Goal: Book appointment/travel/reservation

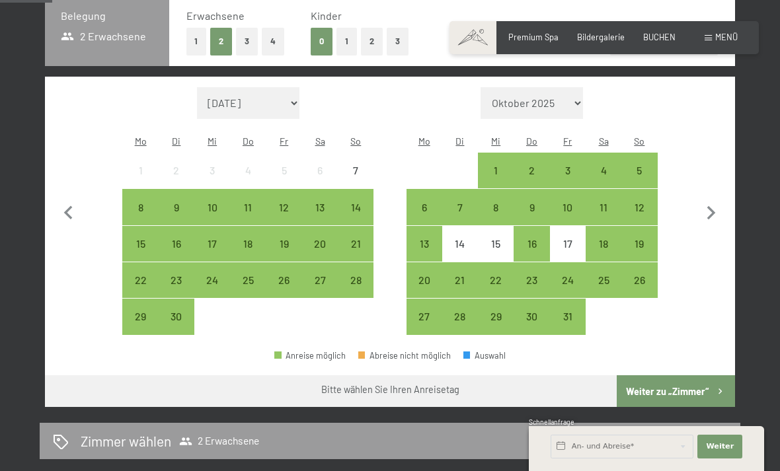
scroll to position [301, 0]
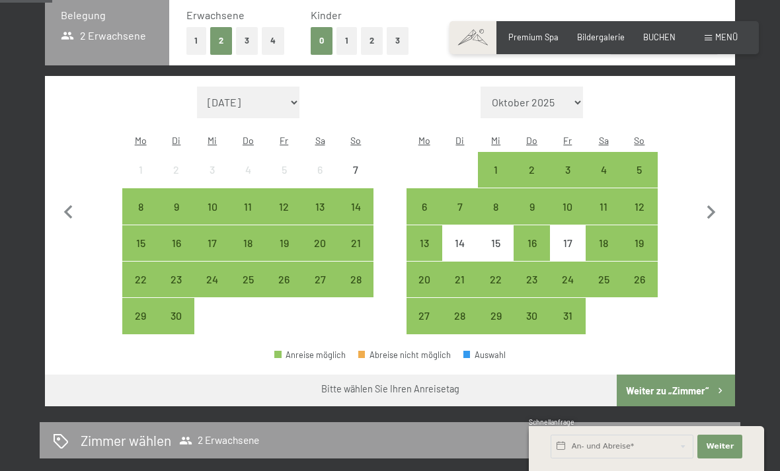
click at [135, 202] on div "8" at bounding box center [140, 218] width 33 height 33
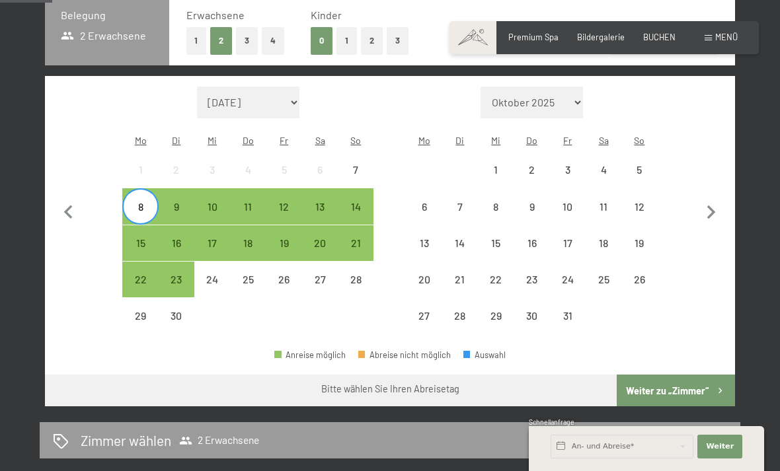
click at [212, 202] on div "10" at bounding box center [212, 218] width 33 height 33
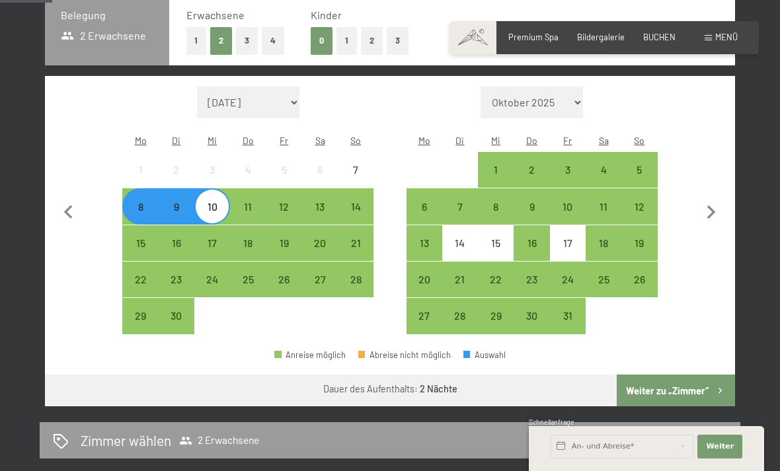
click at [668, 354] on div "Anreise möglich Abreise nicht möglich Auswahl" at bounding box center [390, 361] width 690 height 30
click at [648, 375] on button "Weiter zu „Zimmer“" at bounding box center [676, 391] width 118 height 32
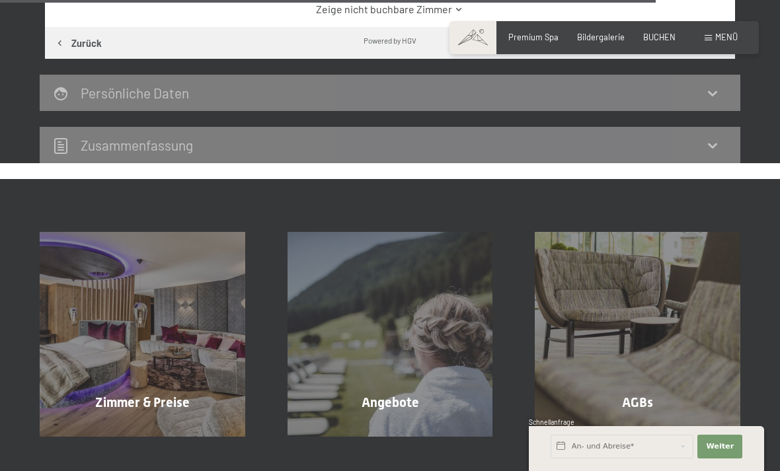
scroll to position [2393, 0]
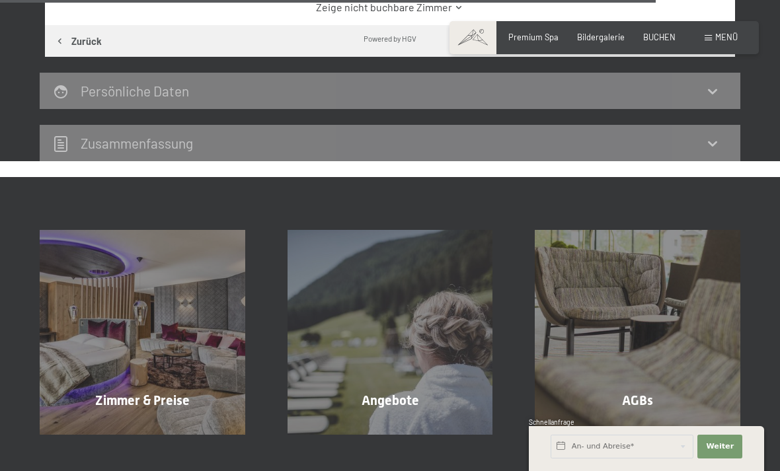
click at [125, 289] on div "Zimmer & Preise Mehr erfahren" at bounding box center [143, 333] width 248 height 206
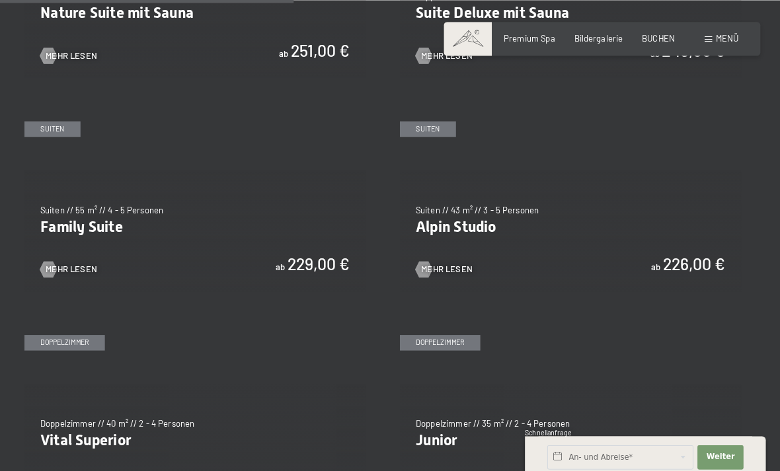
scroll to position [1234, 0]
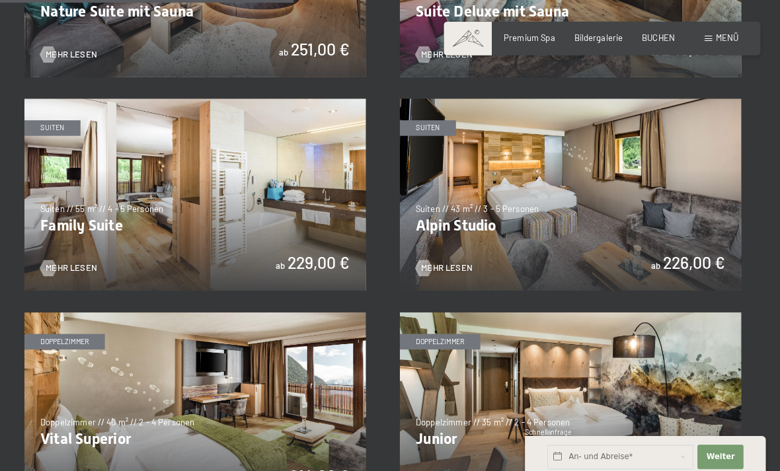
click at [295, 213] on img at bounding box center [207, 191] width 334 height 188
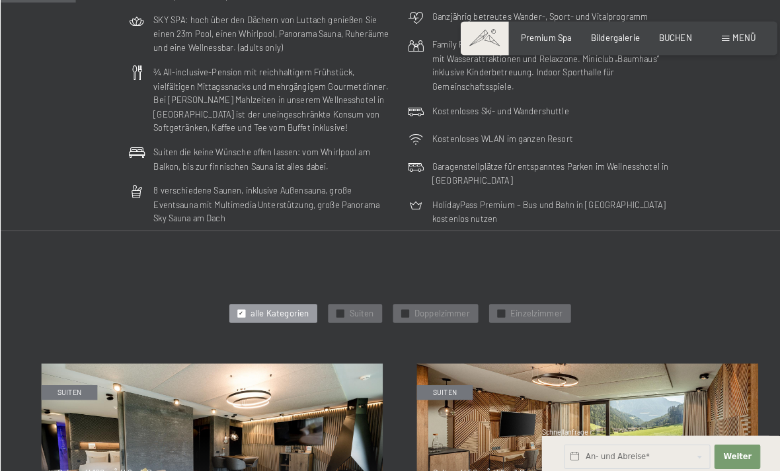
scroll to position [303, 0]
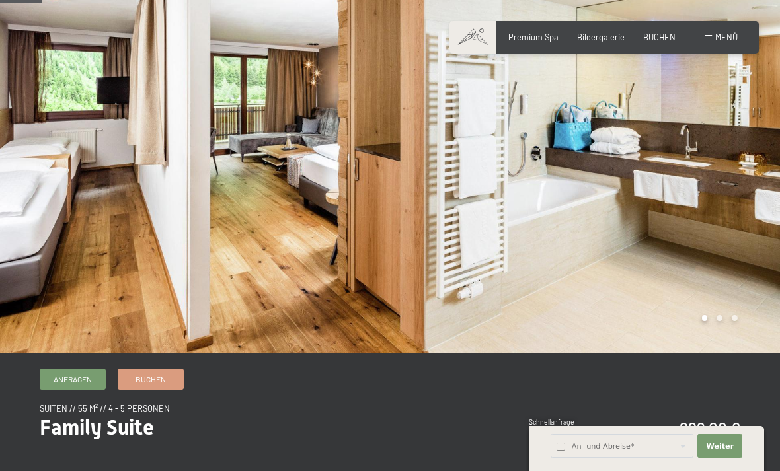
scroll to position [77, 0]
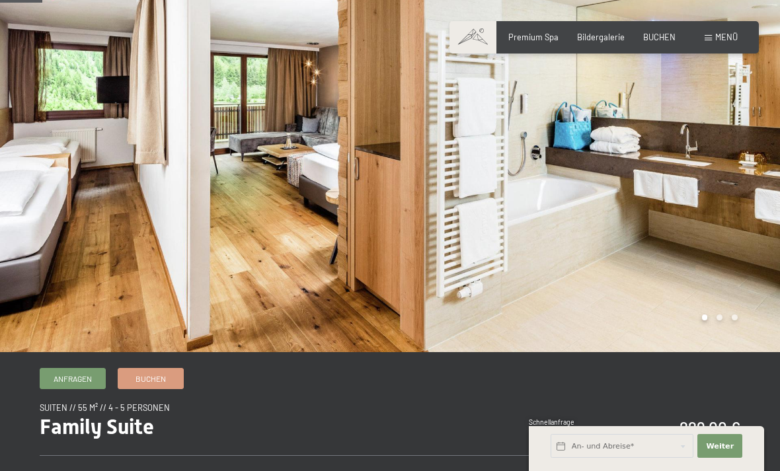
click at [687, 178] on div at bounding box center [585, 138] width 390 height 430
